Goal: Find specific page/section: Find specific page/section

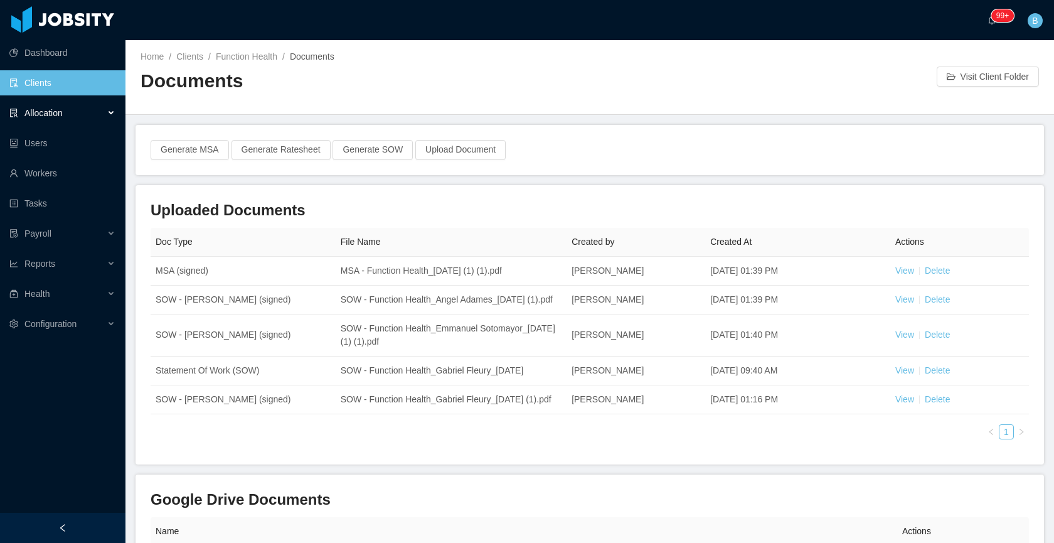
click at [28, 114] on span "Allocation" at bounding box center [43, 113] width 38 height 10
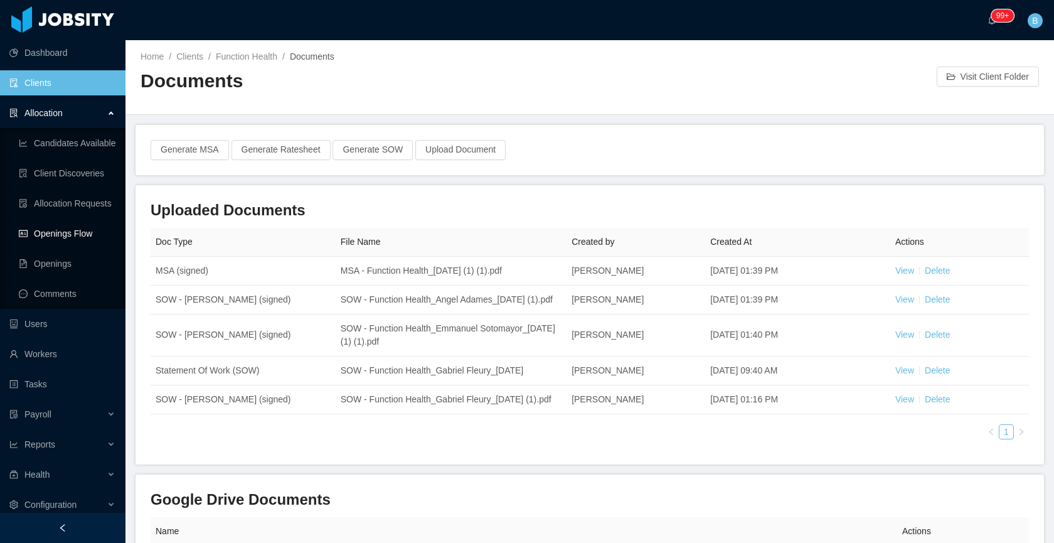
click at [60, 225] on link "Openings Flow" at bounding box center [67, 233] width 97 height 25
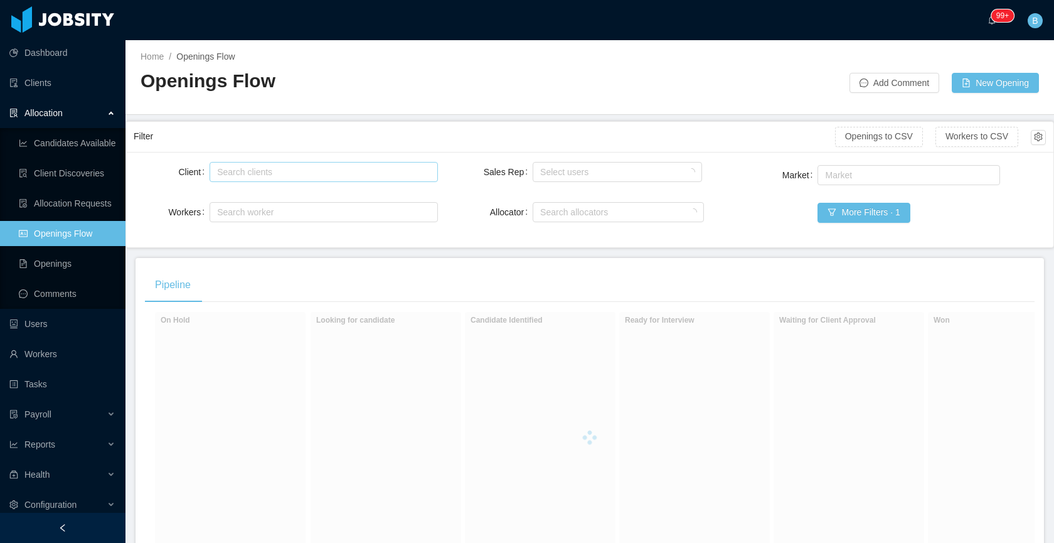
click at [271, 178] on div "Search clients" at bounding box center [321, 171] width 216 height 19
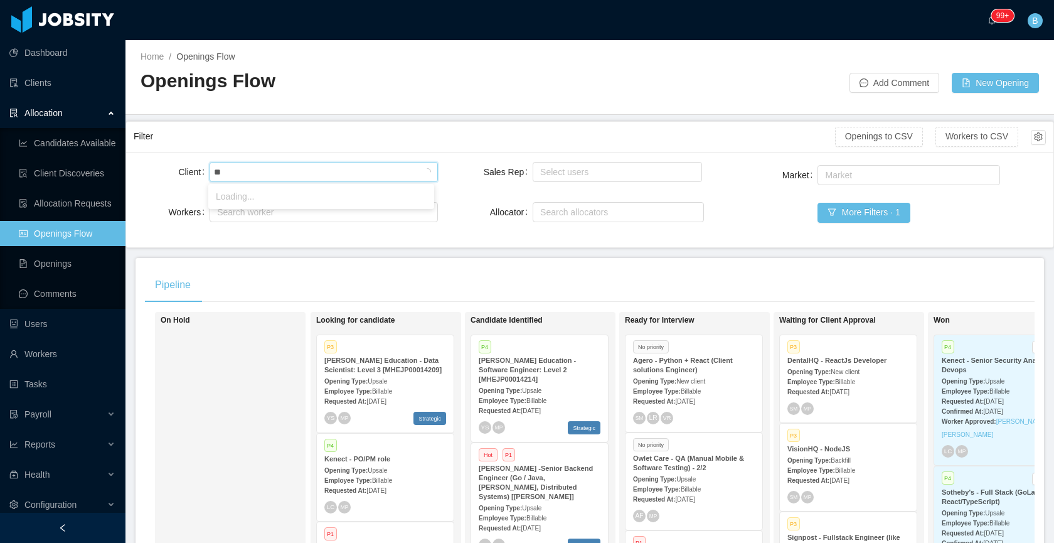
type input "*"
type input "****"
click at [280, 197] on li "VisionHQ, LLC" at bounding box center [321, 196] width 226 height 20
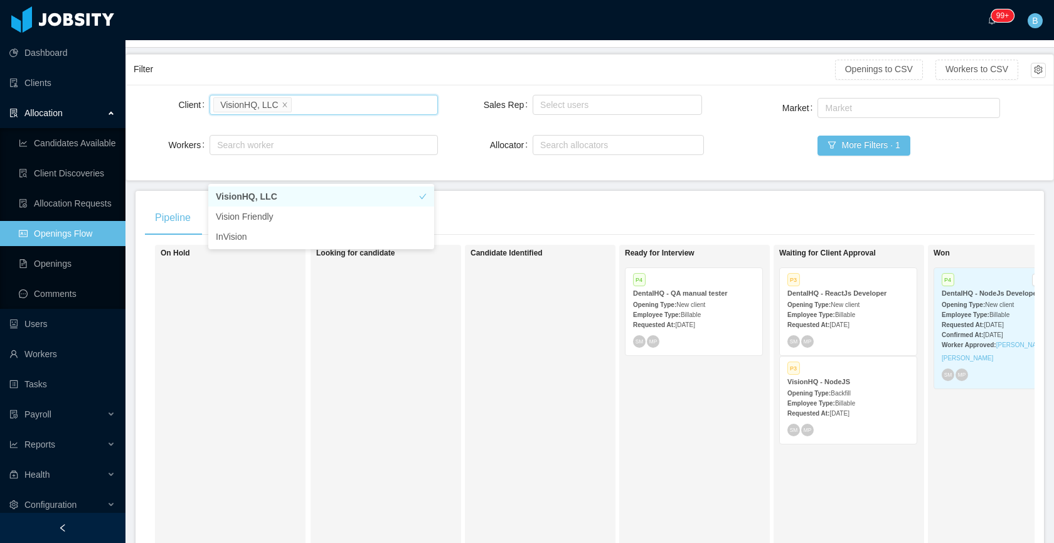
scroll to position [112, 0]
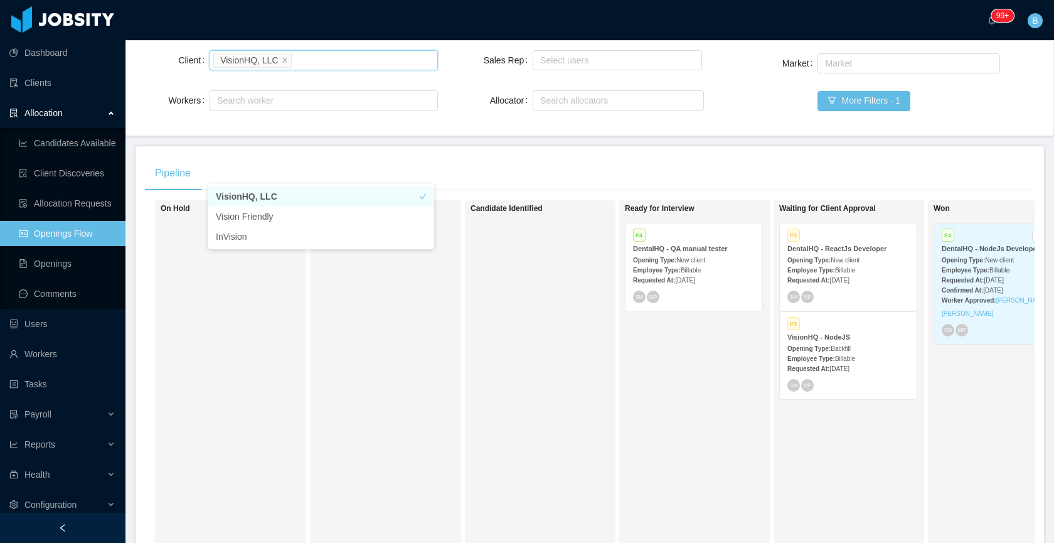
click at [636, 452] on div "Ready for Interview P4 DentalHQ - QA manual tester Opening Type: New client Emp…" at bounding box center [713, 382] width 176 height 353
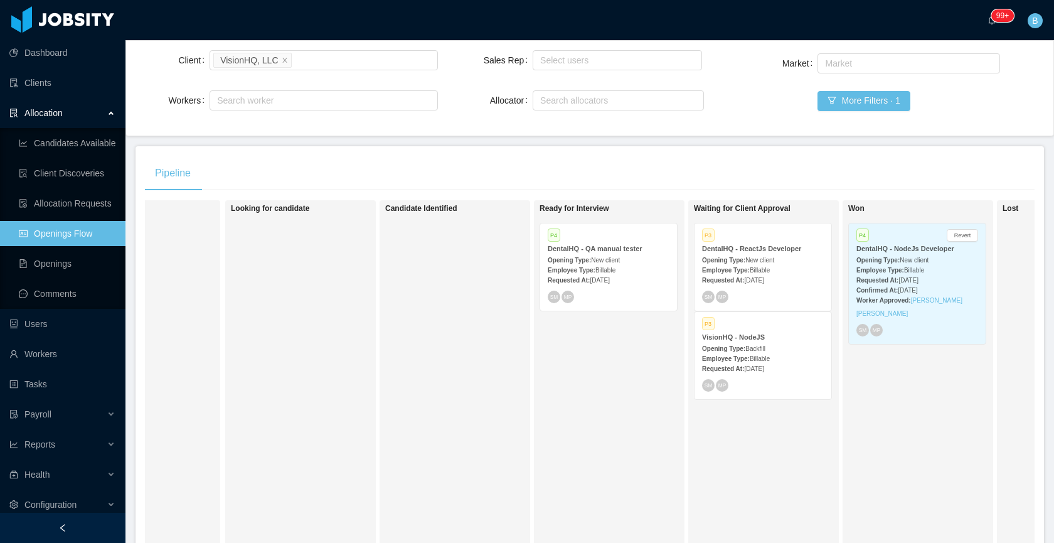
scroll to position [0, 228]
